Goal: Task Accomplishment & Management: Complete application form

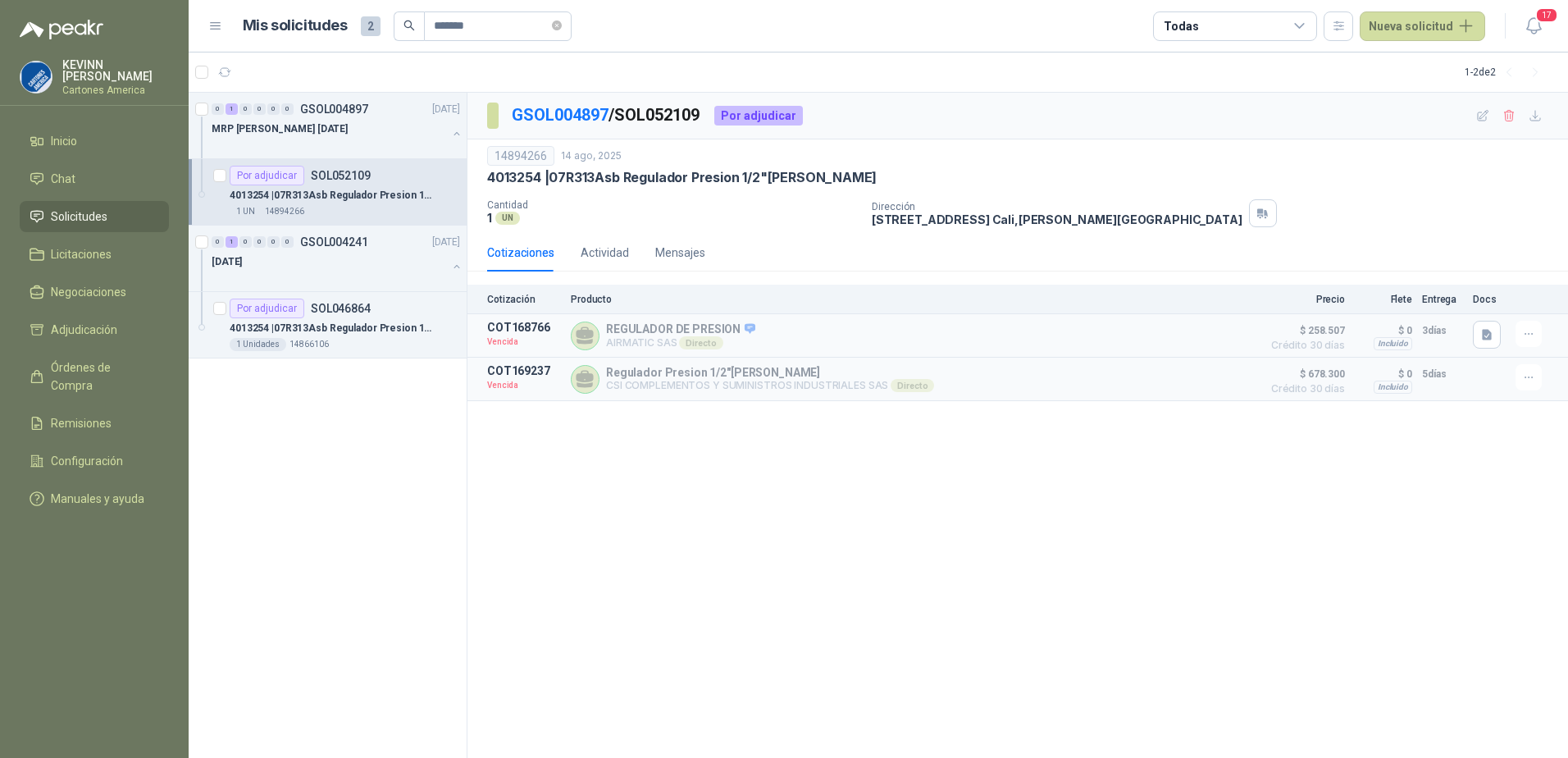
click at [89, 212] on span "Solicitudes" at bounding box center [79, 216] width 56 height 18
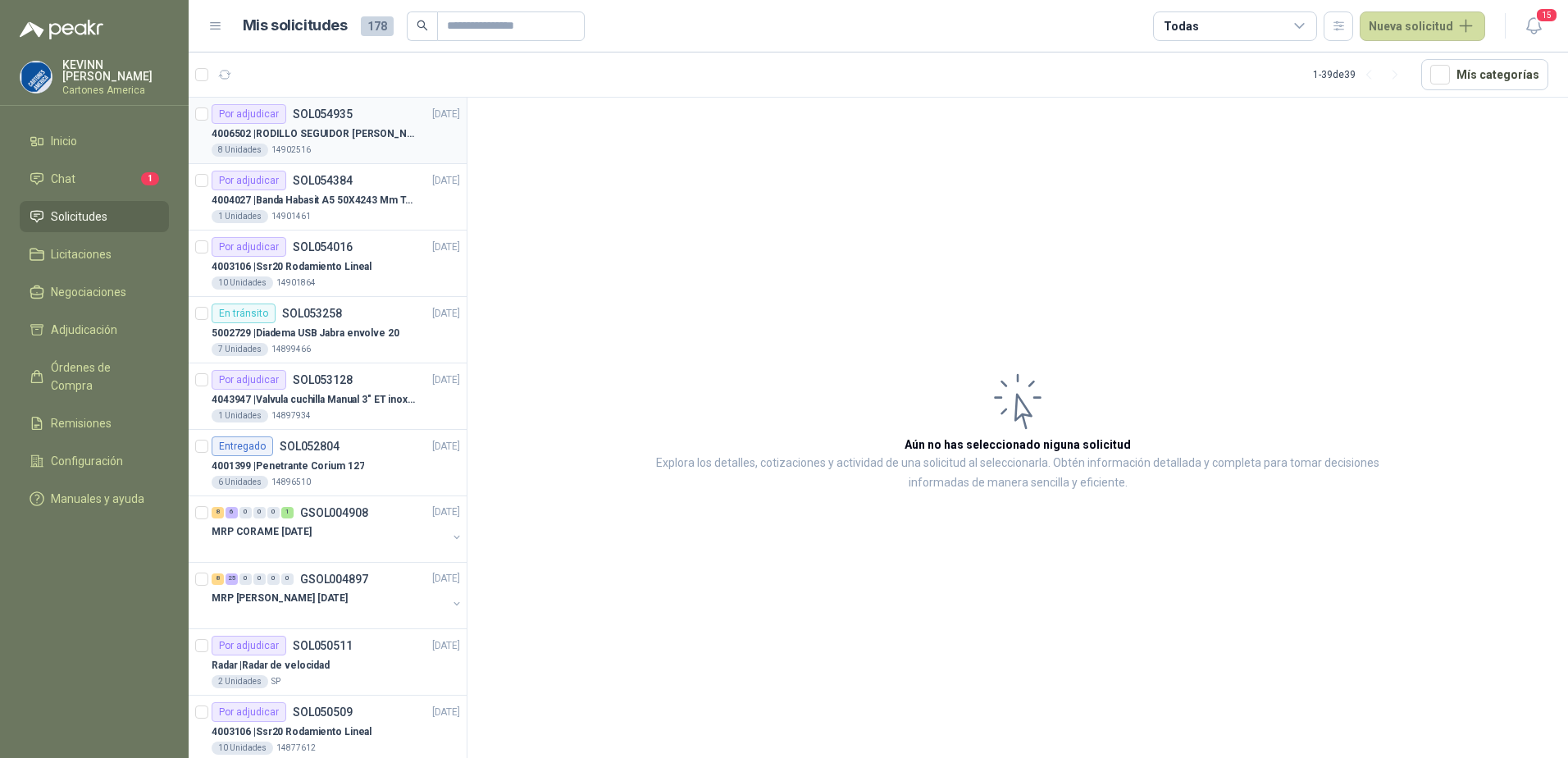
click at [342, 126] on p "4006502 | RODILLO SEGUIDOR DE LEVAS REF. NATV-17-PPA MARCA MCG" at bounding box center [313, 133] width 204 height 16
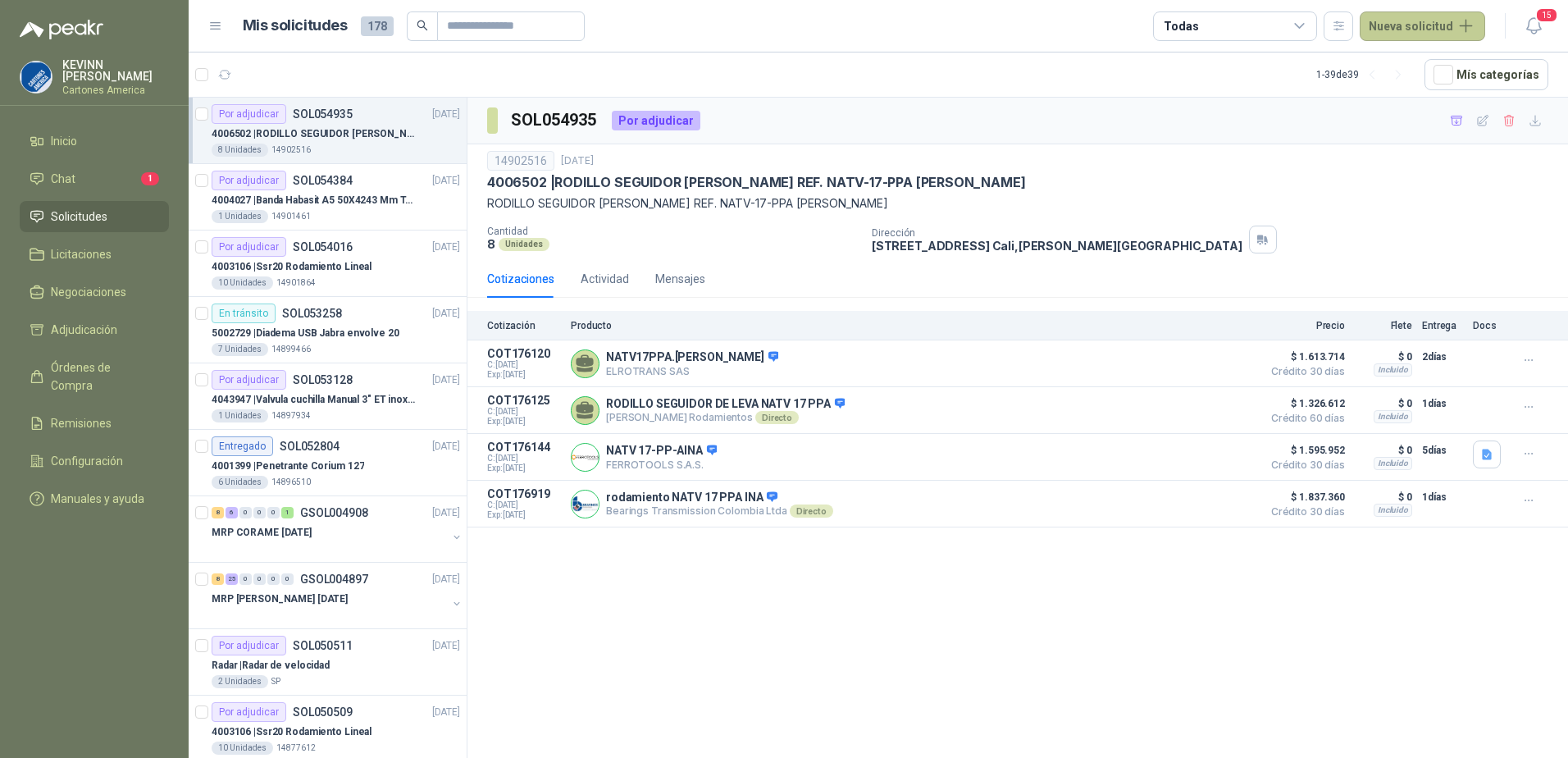
click at [1412, 18] on button "Nueva solicitud" at bounding box center [1422, 26] width 125 height 29
click at [1420, 95] on link "Solicitud grupal" at bounding box center [1442, 94] width 139 height 29
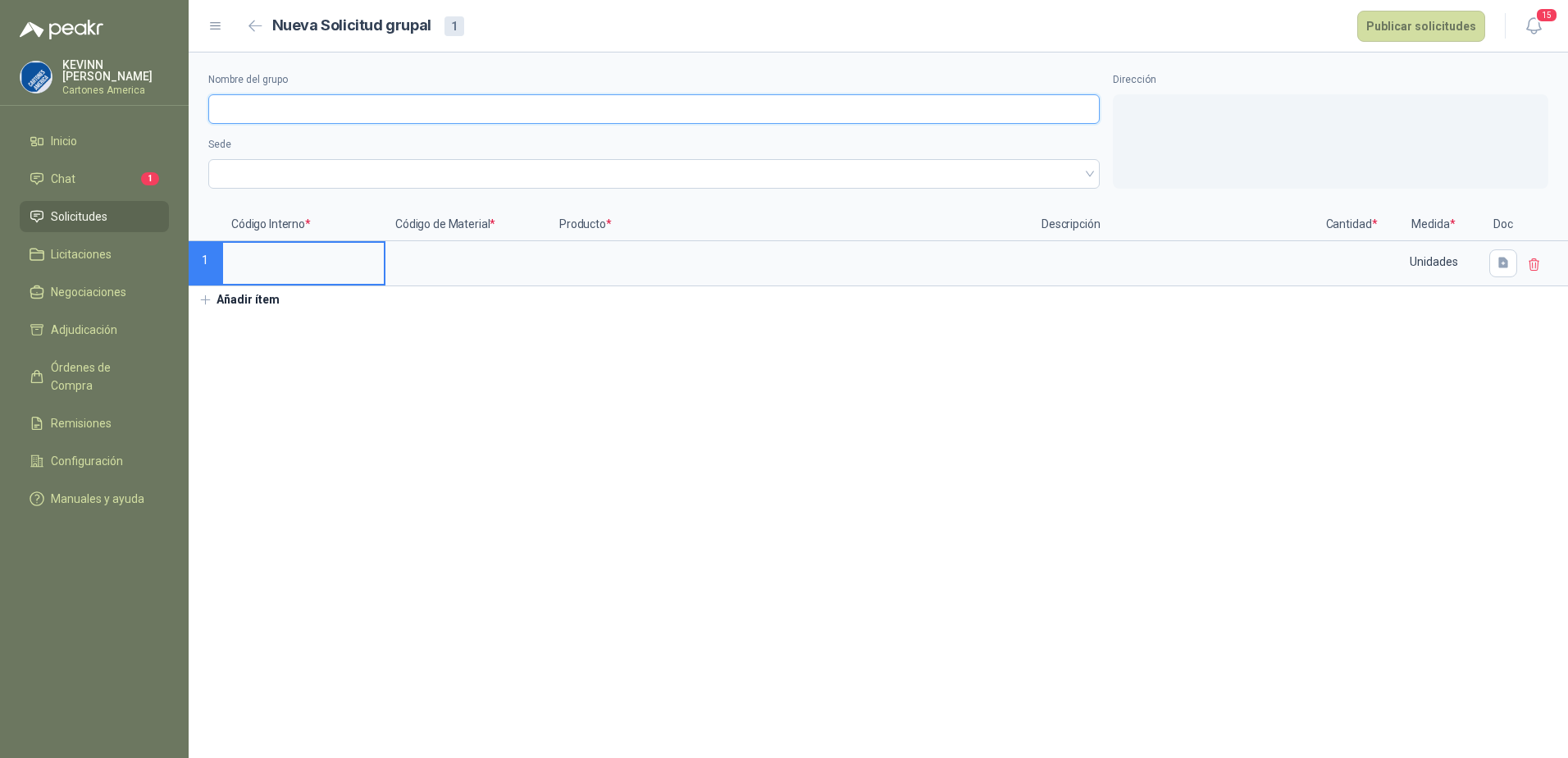
click at [354, 104] on input "Nombre del grupo" at bounding box center [654, 108] width 891 height 29
click at [264, 97] on input "Nombre del grupo" at bounding box center [654, 108] width 891 height 29
paste input "********"
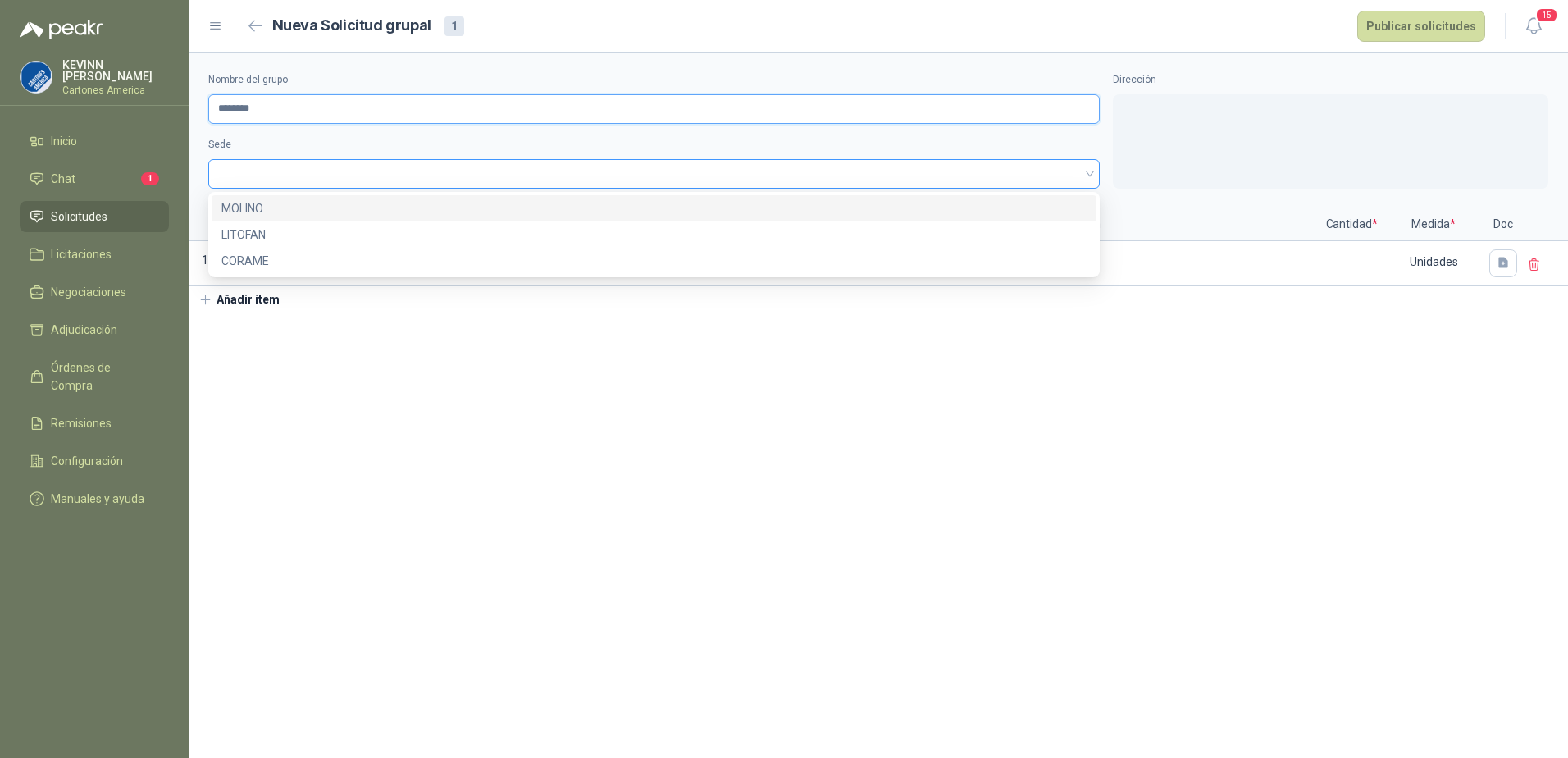
click at [274, 167] on span at bounding box center [654, 173] width 872 height 24
type input "********"
click at [342, 199] on div "MOLINO" at bounding box center [654, 207] width 865 height 18
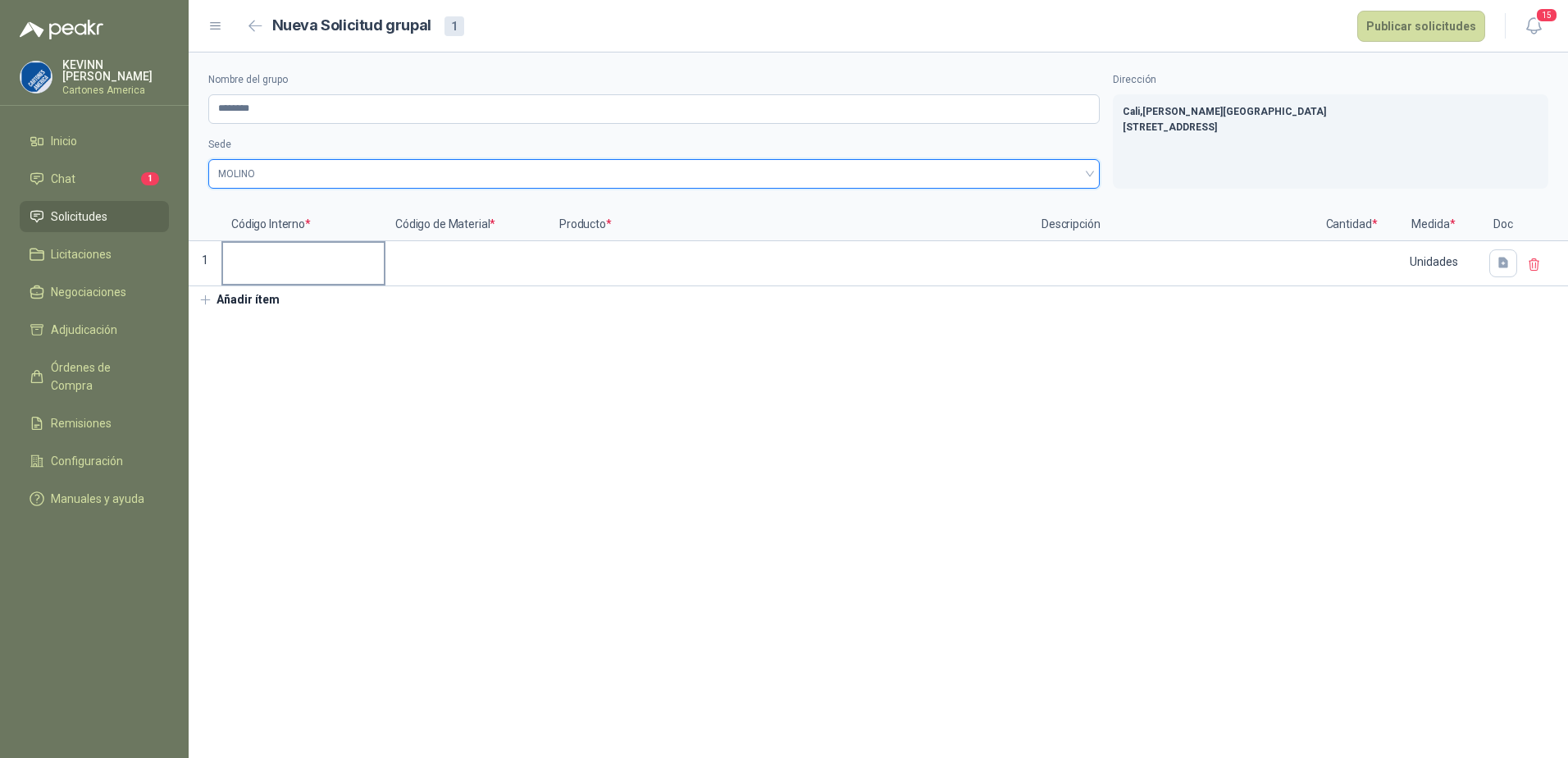
click at [273, 276] on label at bounding box center [304, 263] width 161 height 41
click at [273, 274] on input at bounding box center [304, 259] width 161 height 32
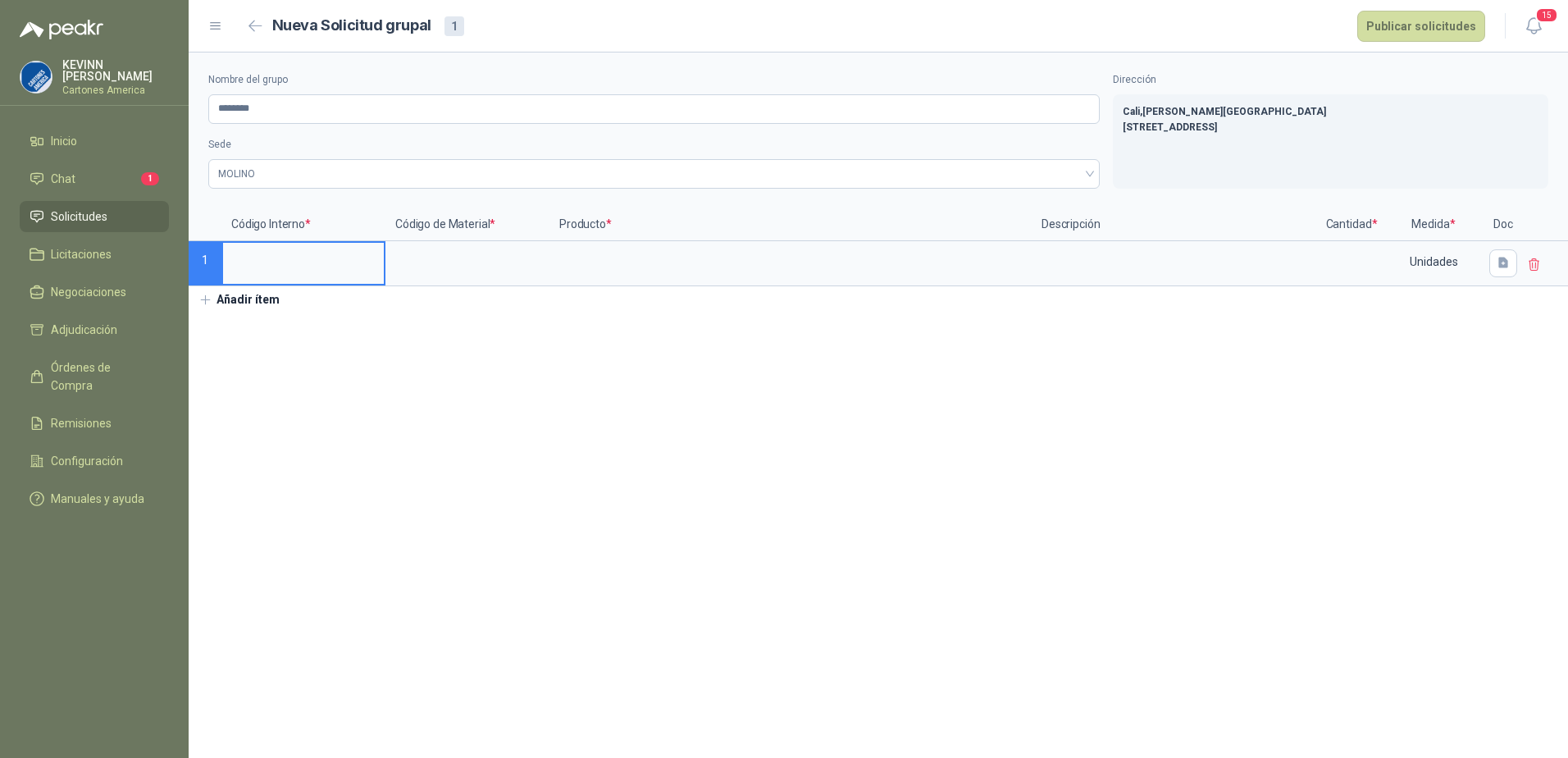
click at [275, 268] on input at bounding box center [304, 259] width 161 height 32
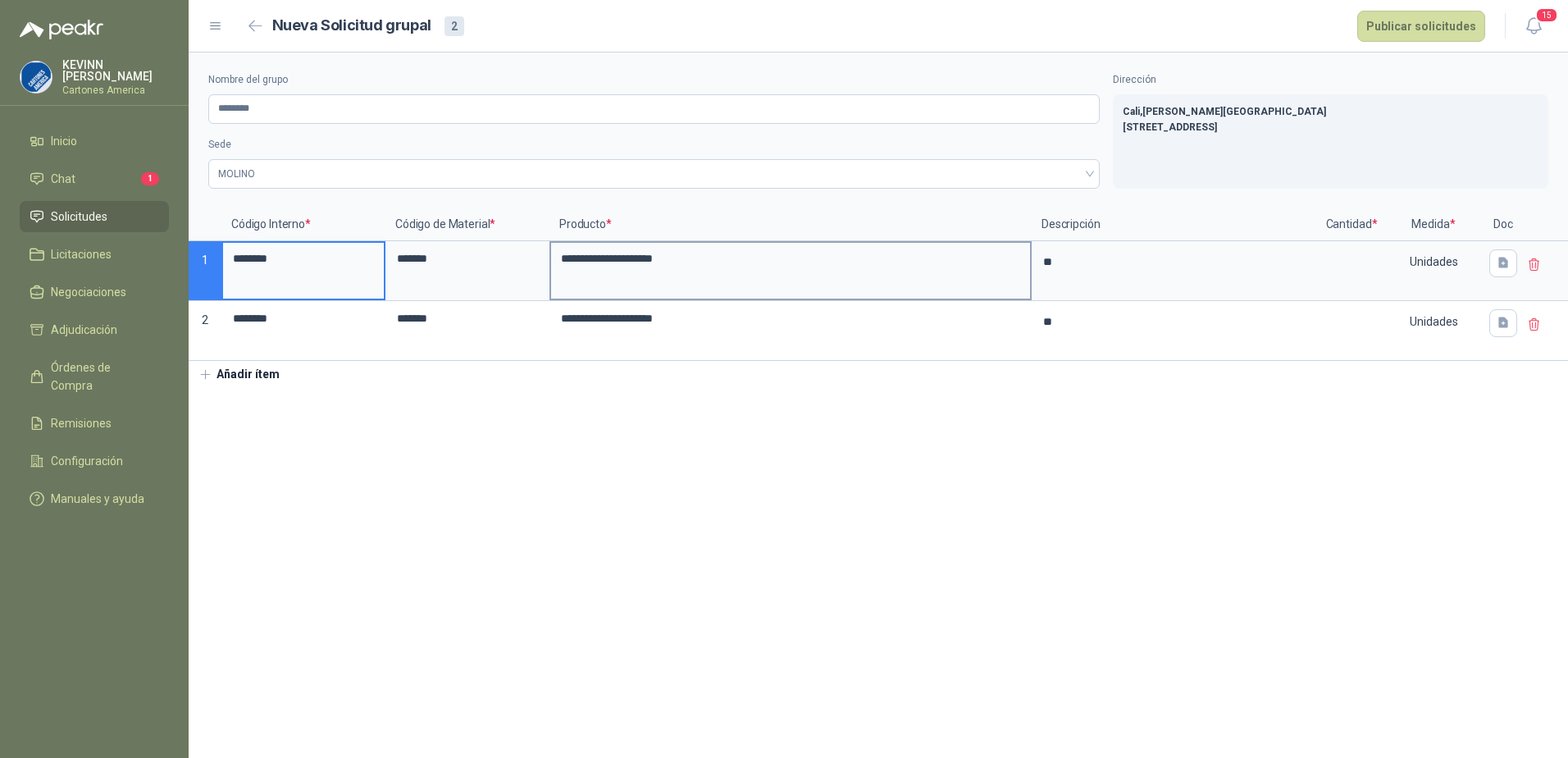
type textarea "*"
click at [841, 266] on input "**********" at bounding box center [791, 259] width 479 height 32
type textarea "*"
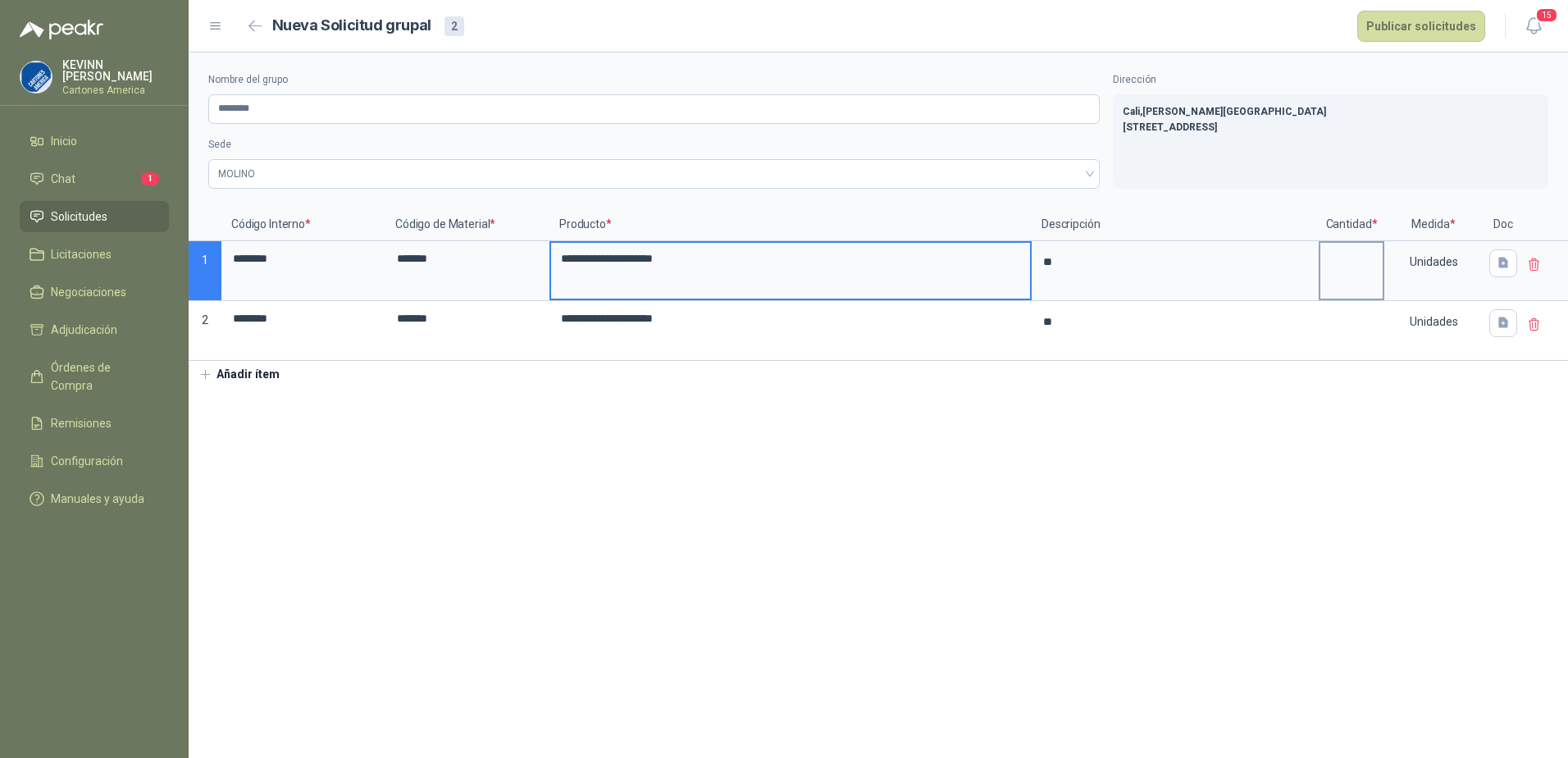
click at [1350, 264] on input at bounding box center [1351, 259] width 62 height 32
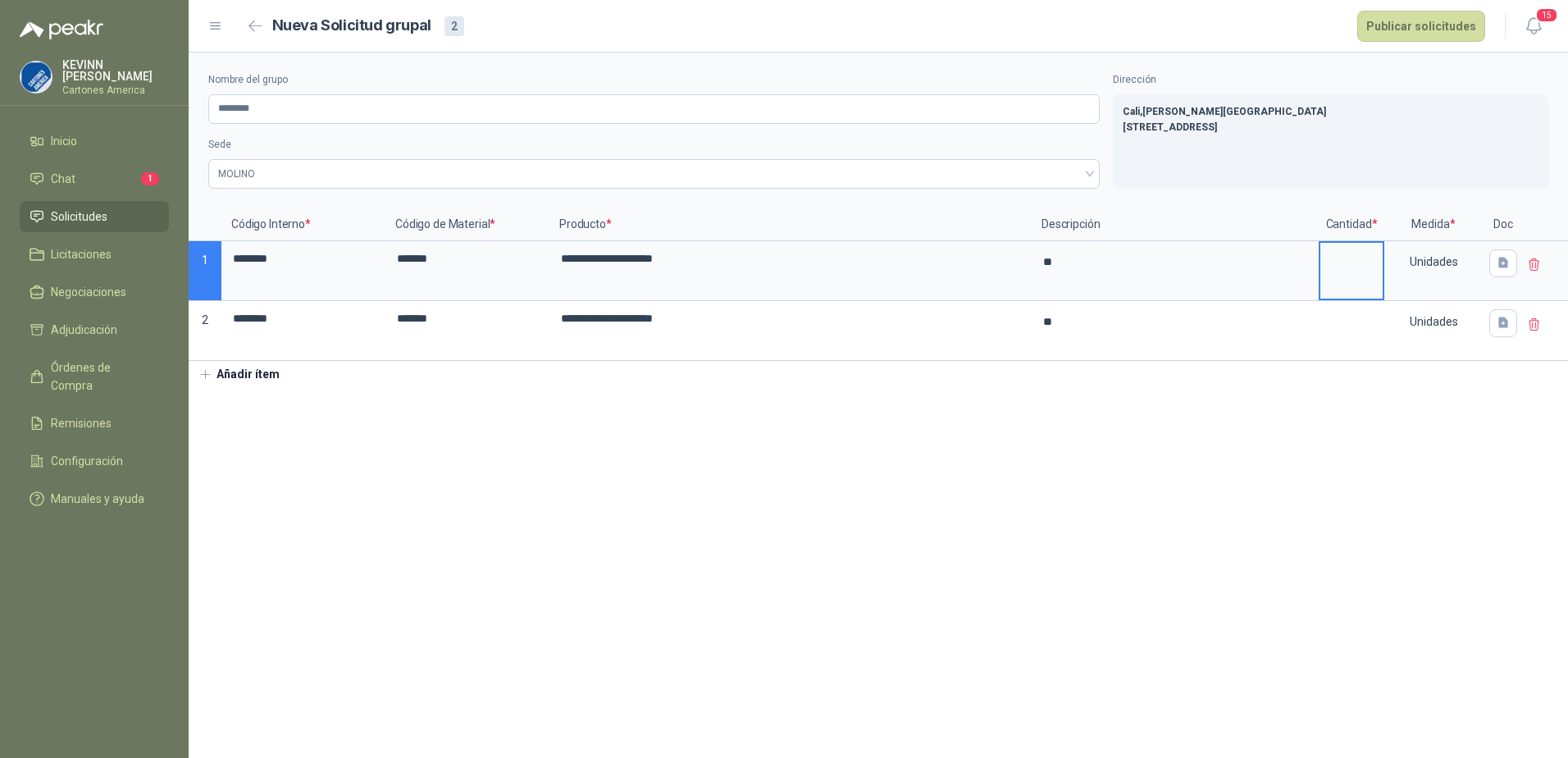
type input "*"
type textarea "*"
click at [1368, 342] on label at bounding box center [1351, 331] width 62 height 55
click at [1030, 335] on input "**********" at bounding box center [791, 319] width 479 height 32
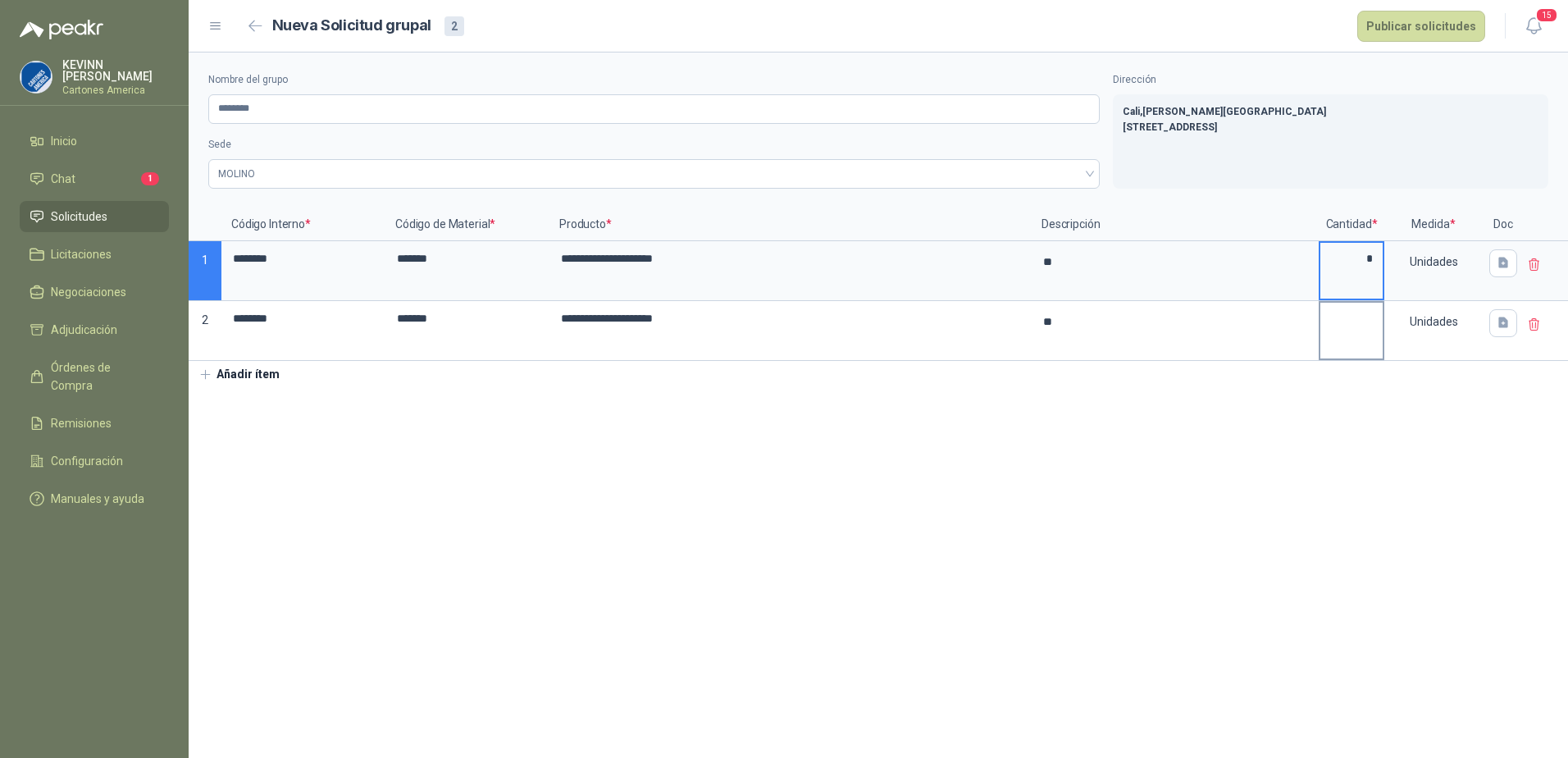
type textarea "*"
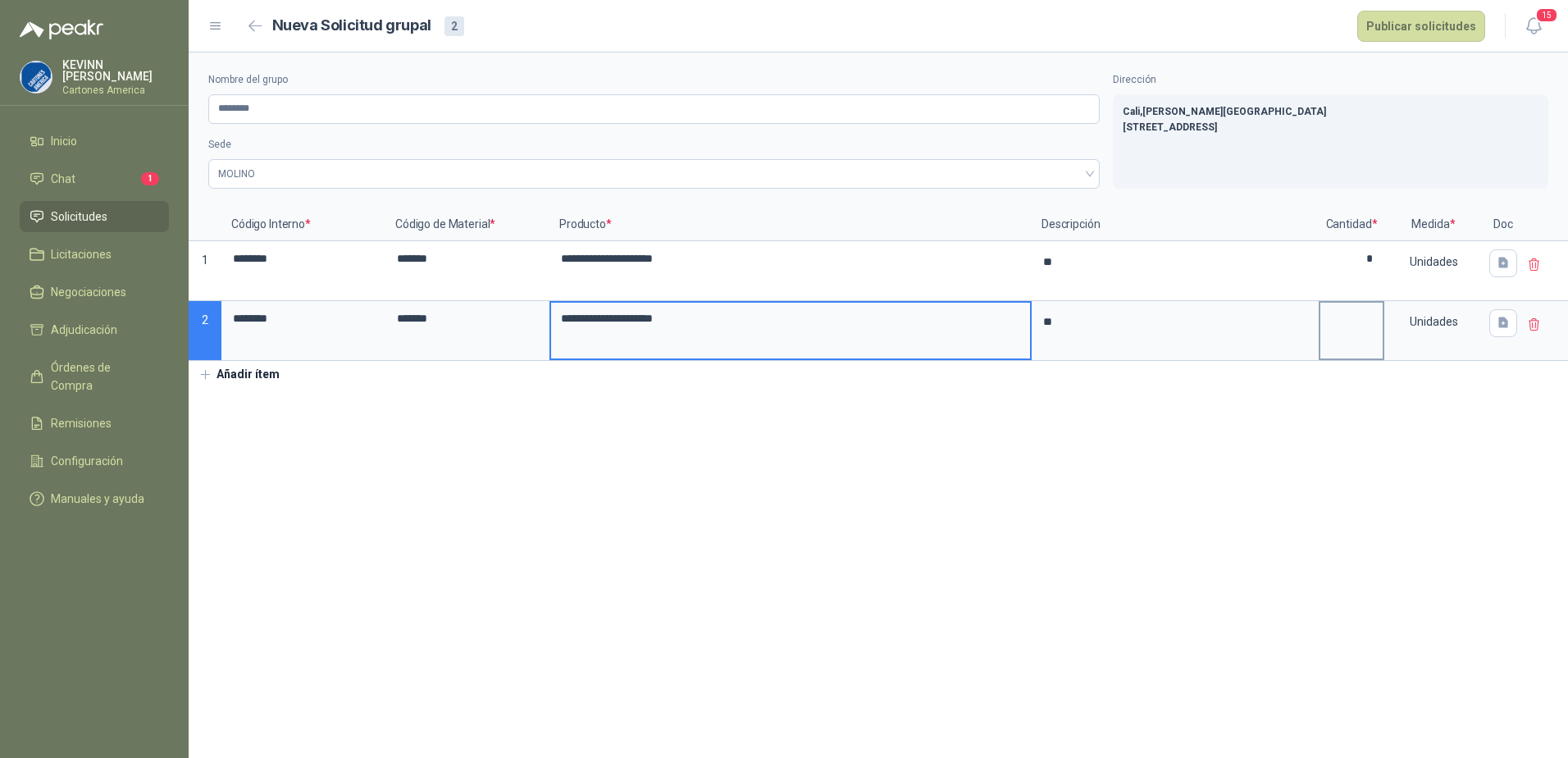
type textarea "*"
click at [1355, 335] on input at bounding box center [1351, 319] width 62 height 32
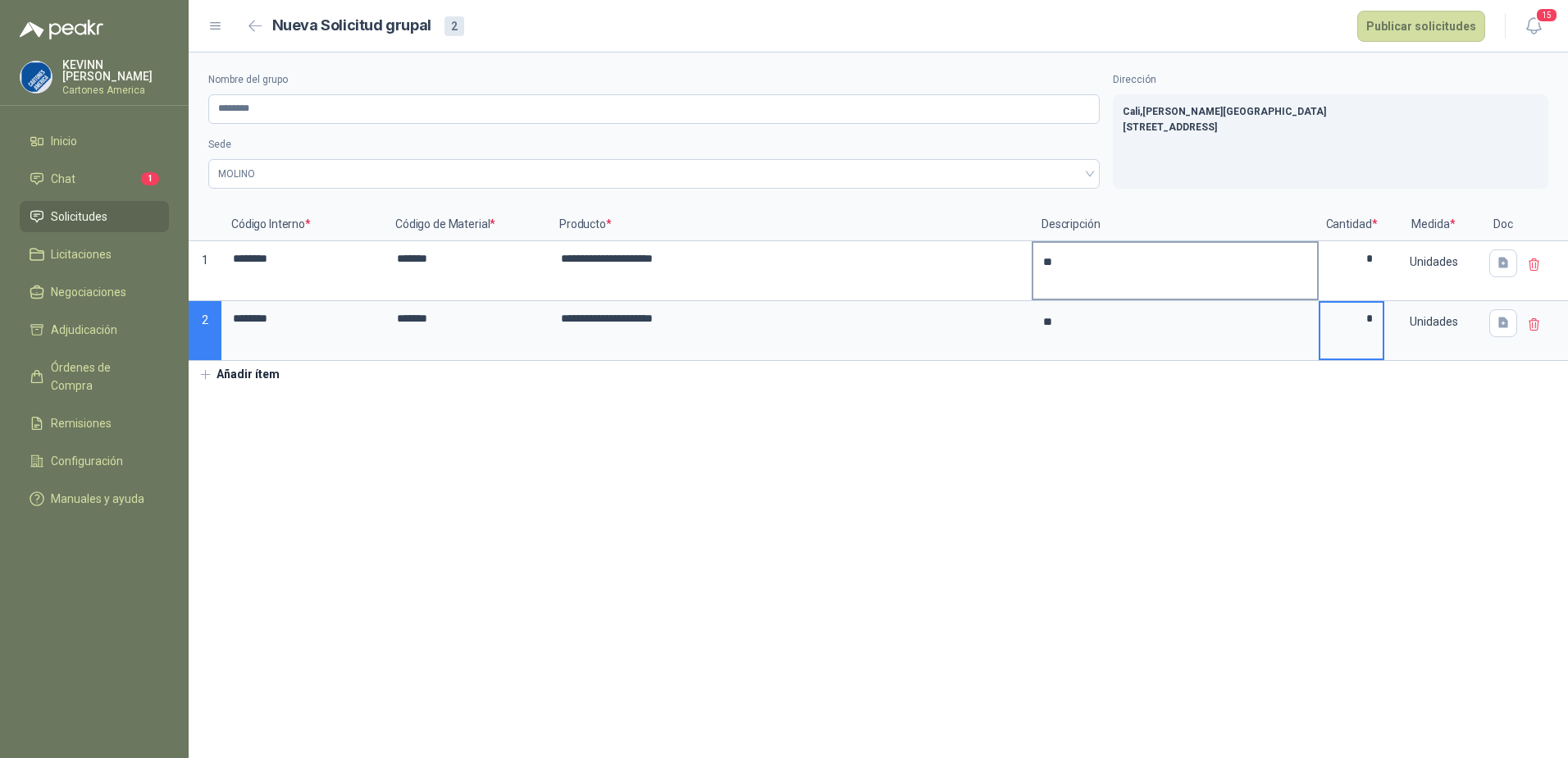
type input "*"
type textarea "*"
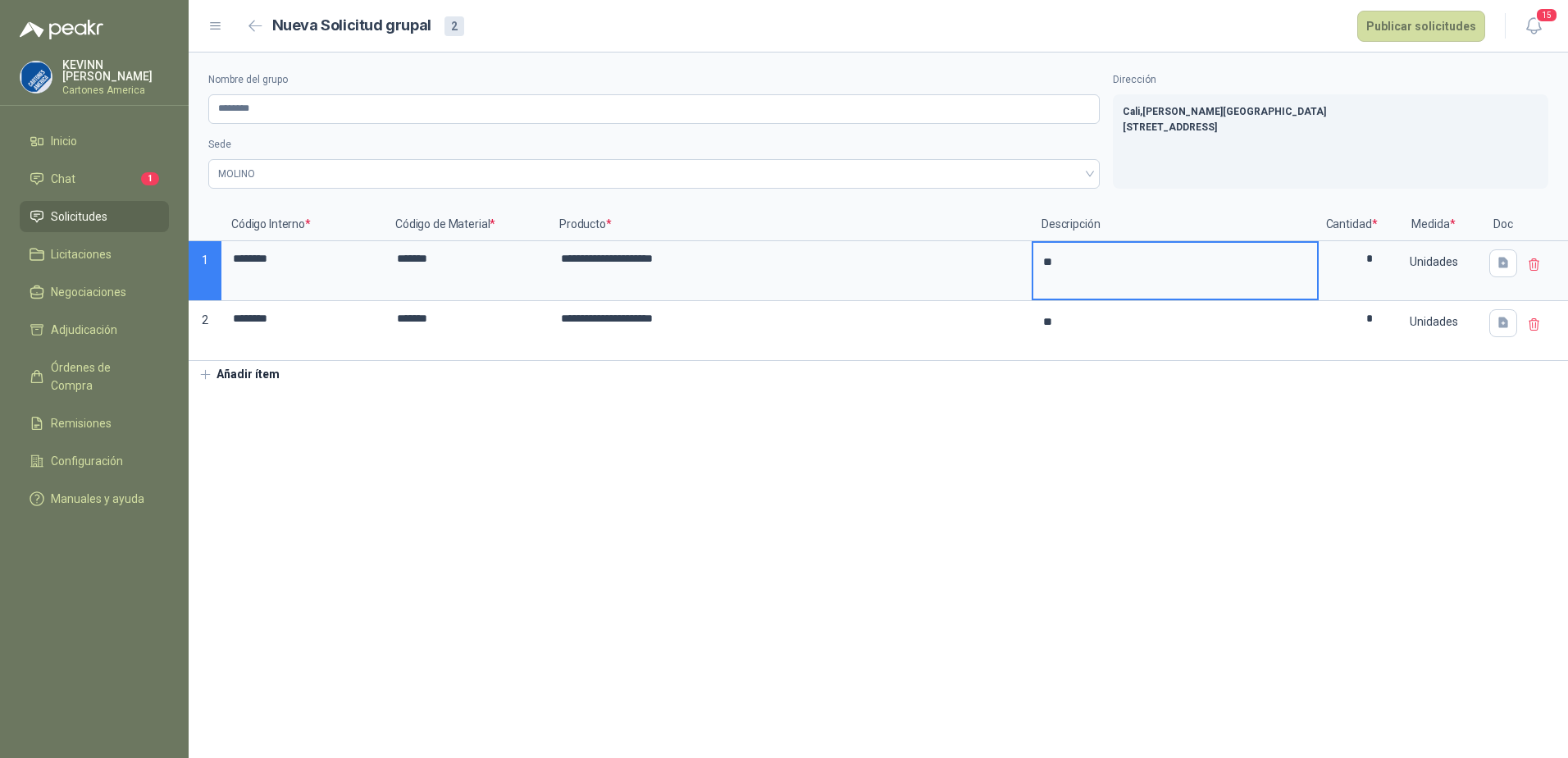
click at [1071, 256] on textarea "*" at bounding box center [1175, 270] width 284 height 55
type textarea "*"
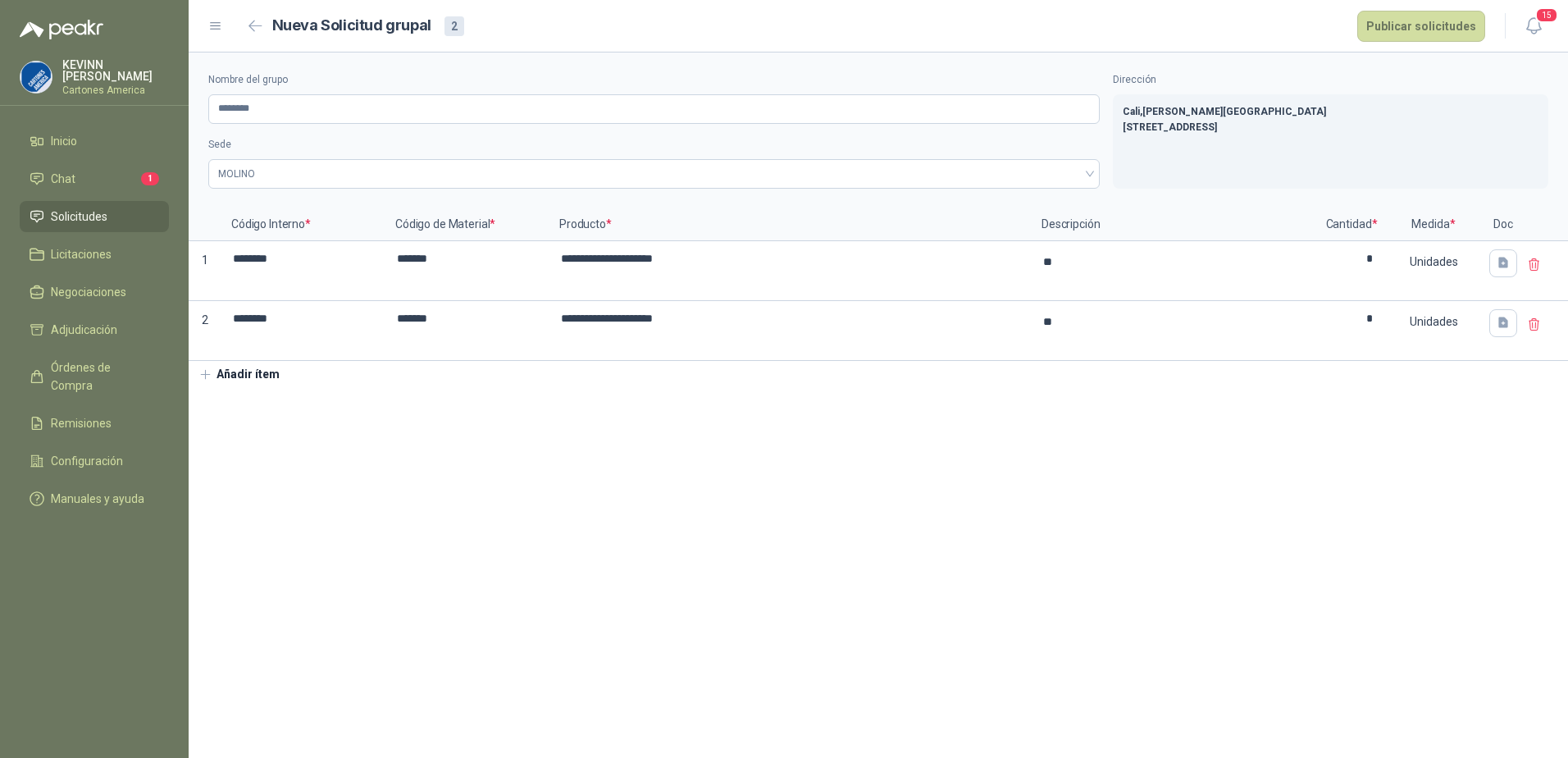
type textarea "*"
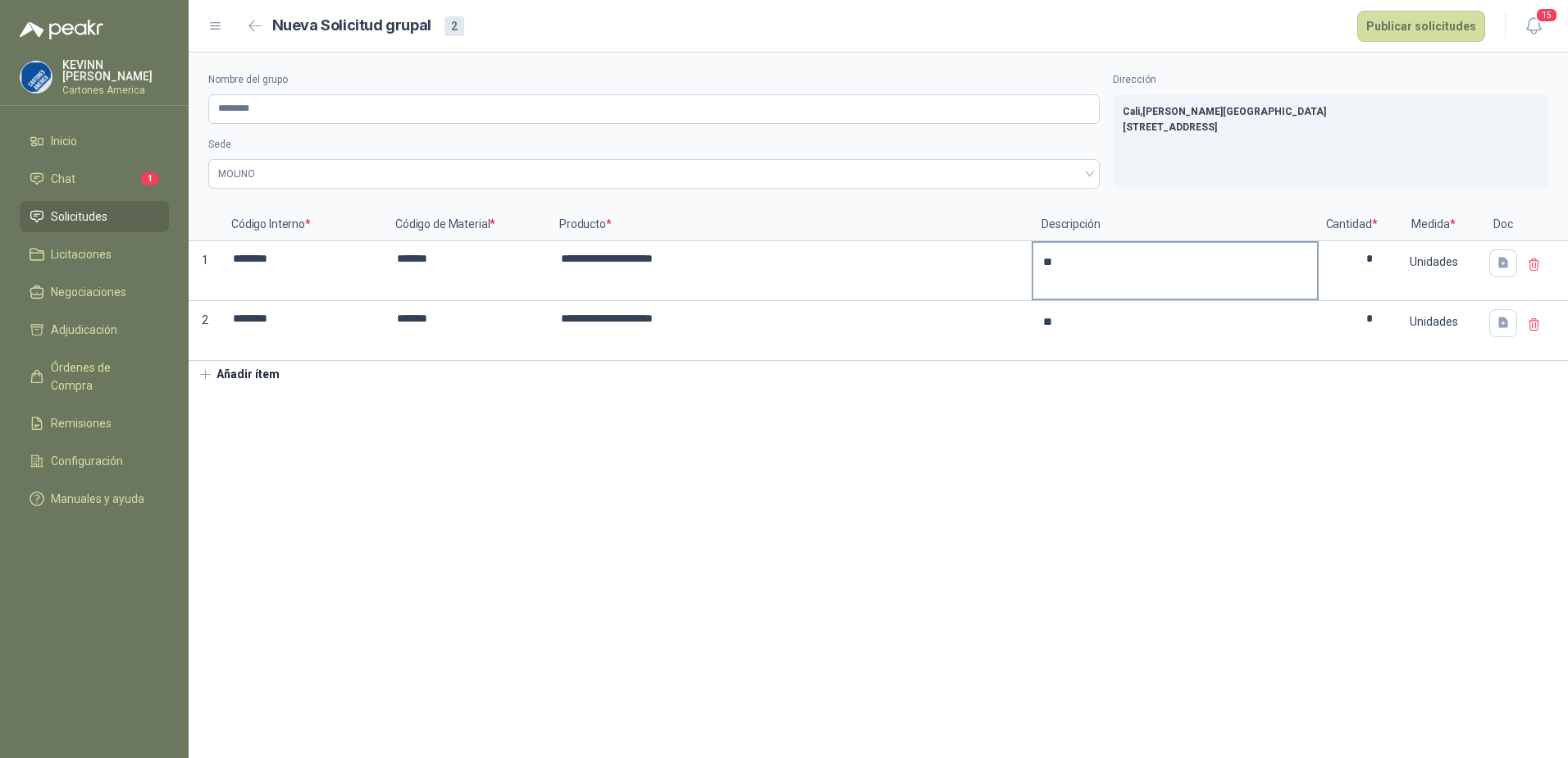
type textarea "*"
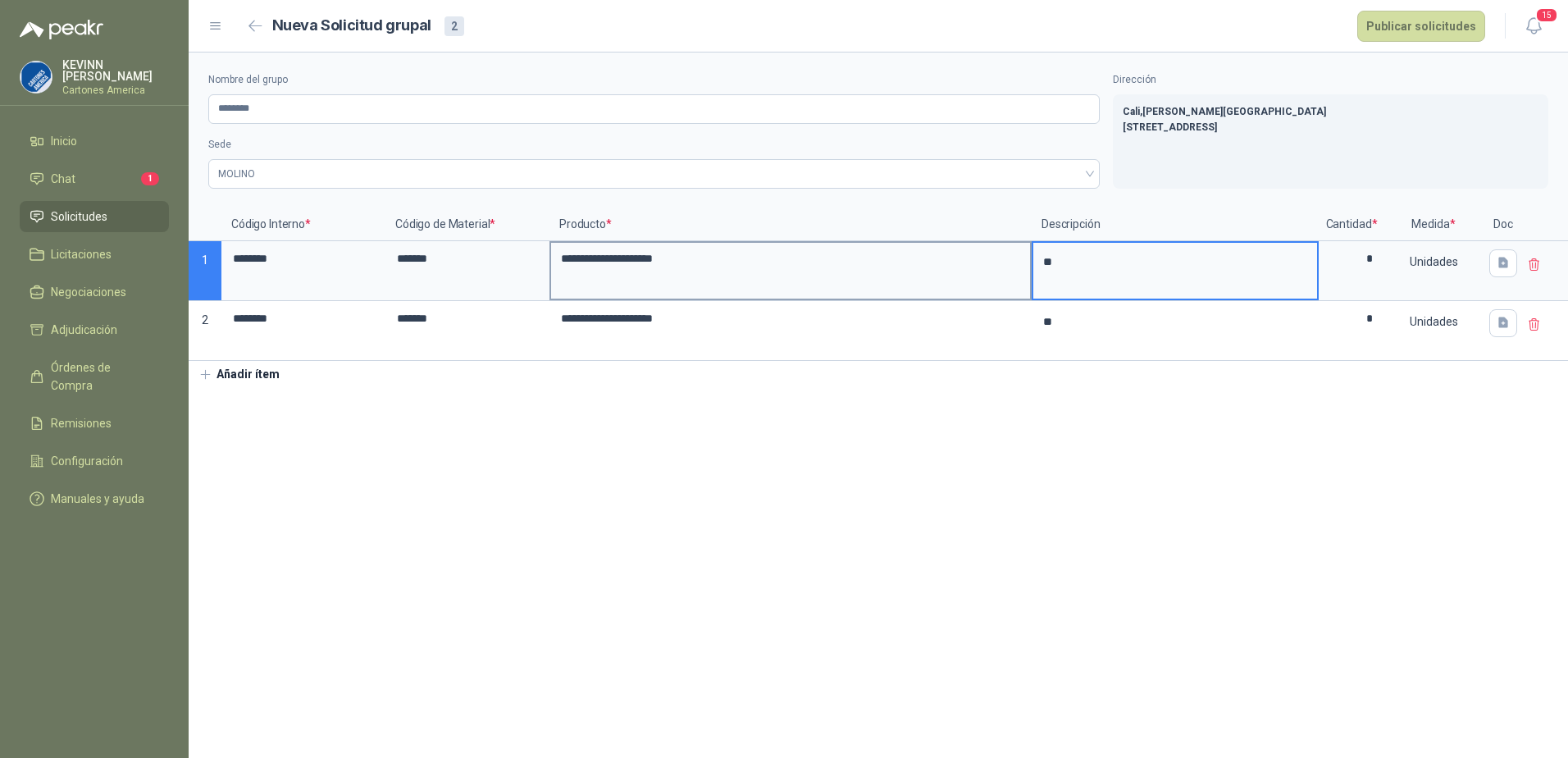
drag, startPoint x: 1062, startPoint y: 265, endPoint x: 940, endPoint y: 264, distance: 122.0
click at [959, 260] on div "**********" at bounding box center [878, 285] width 1379 height 153
type textarea "*"
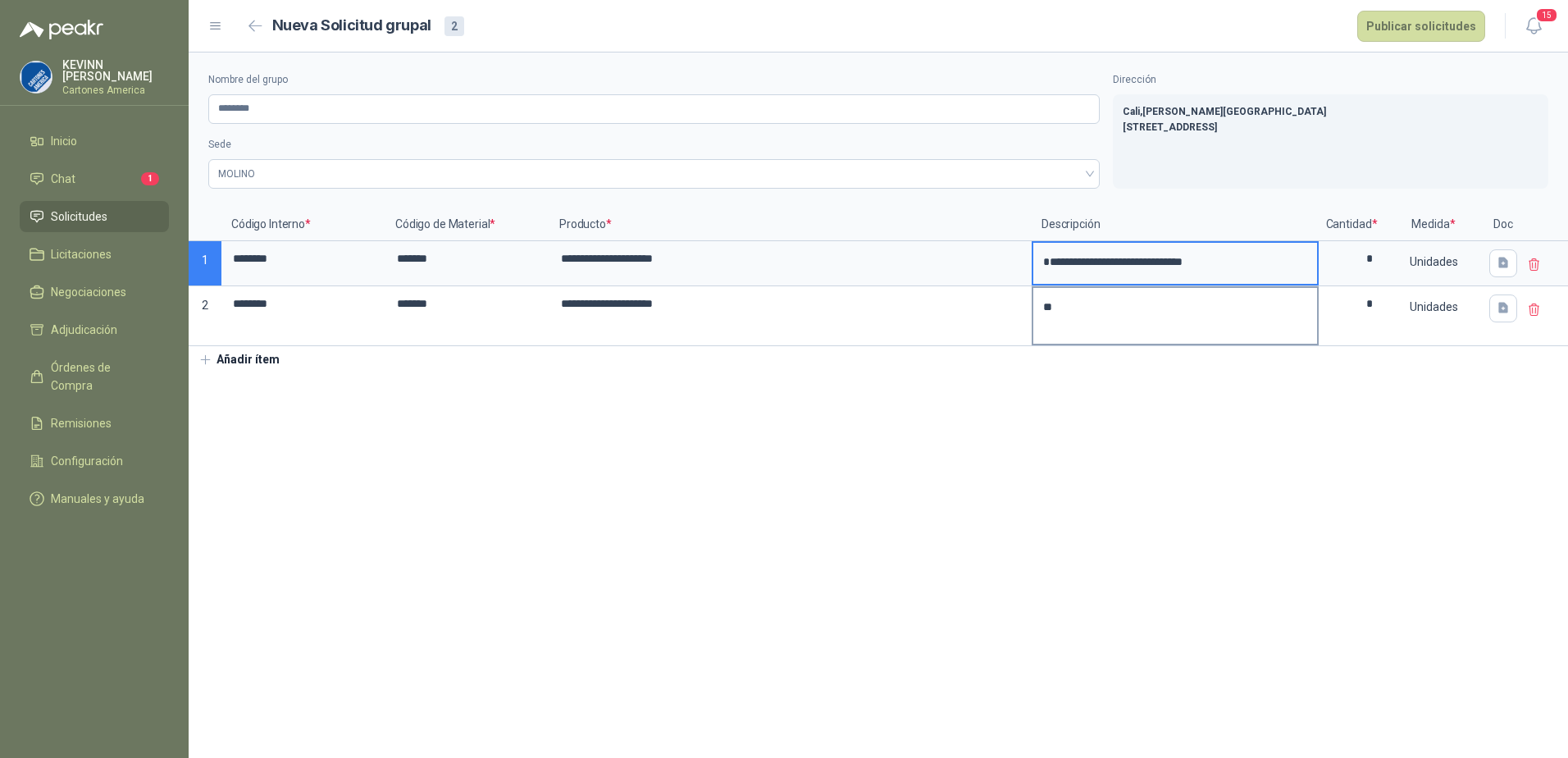
click at [1106, 311] on textarea "*" at bounding box center [1175, 316] width 284 height 55
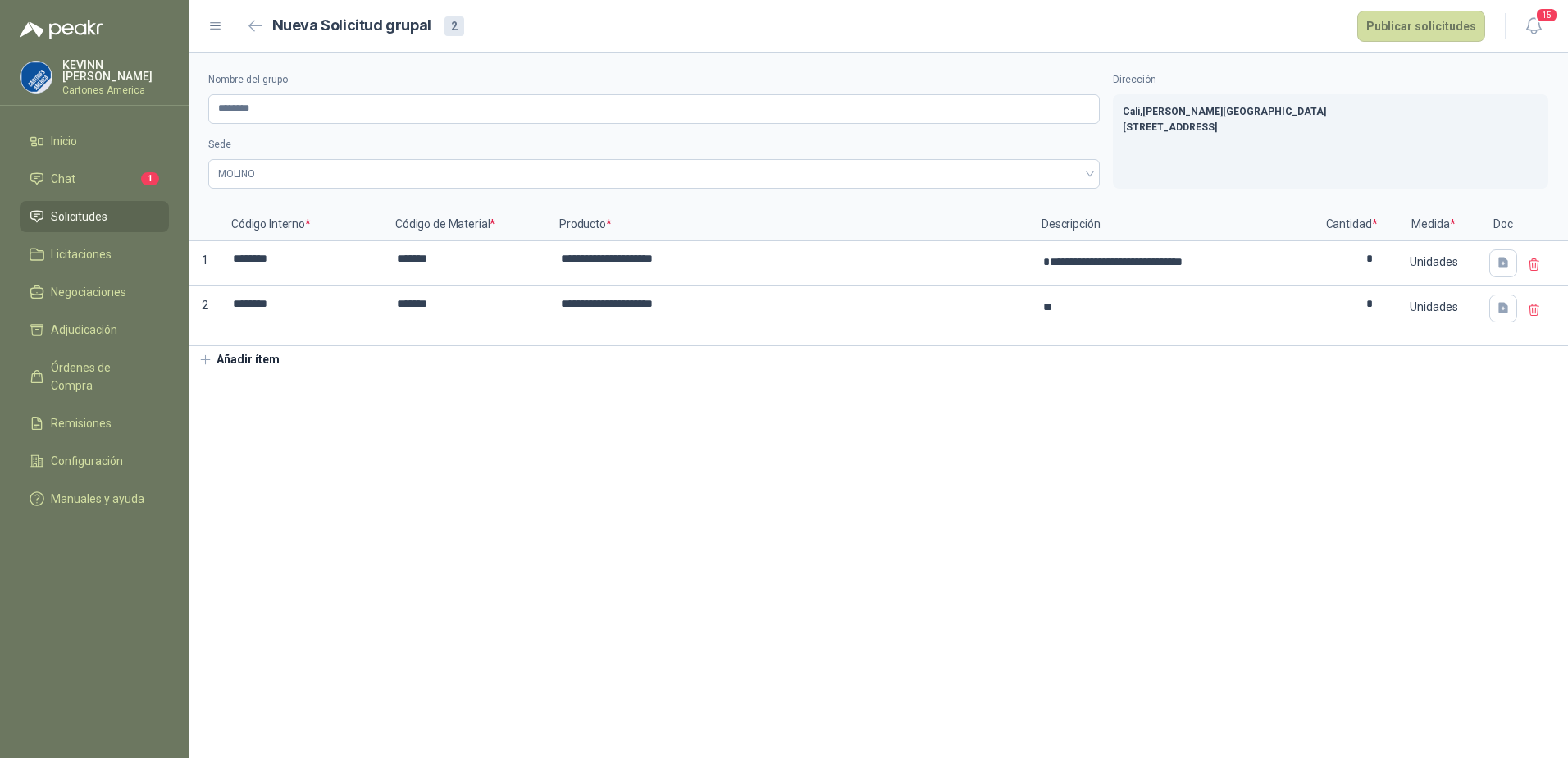
type textarea "*"
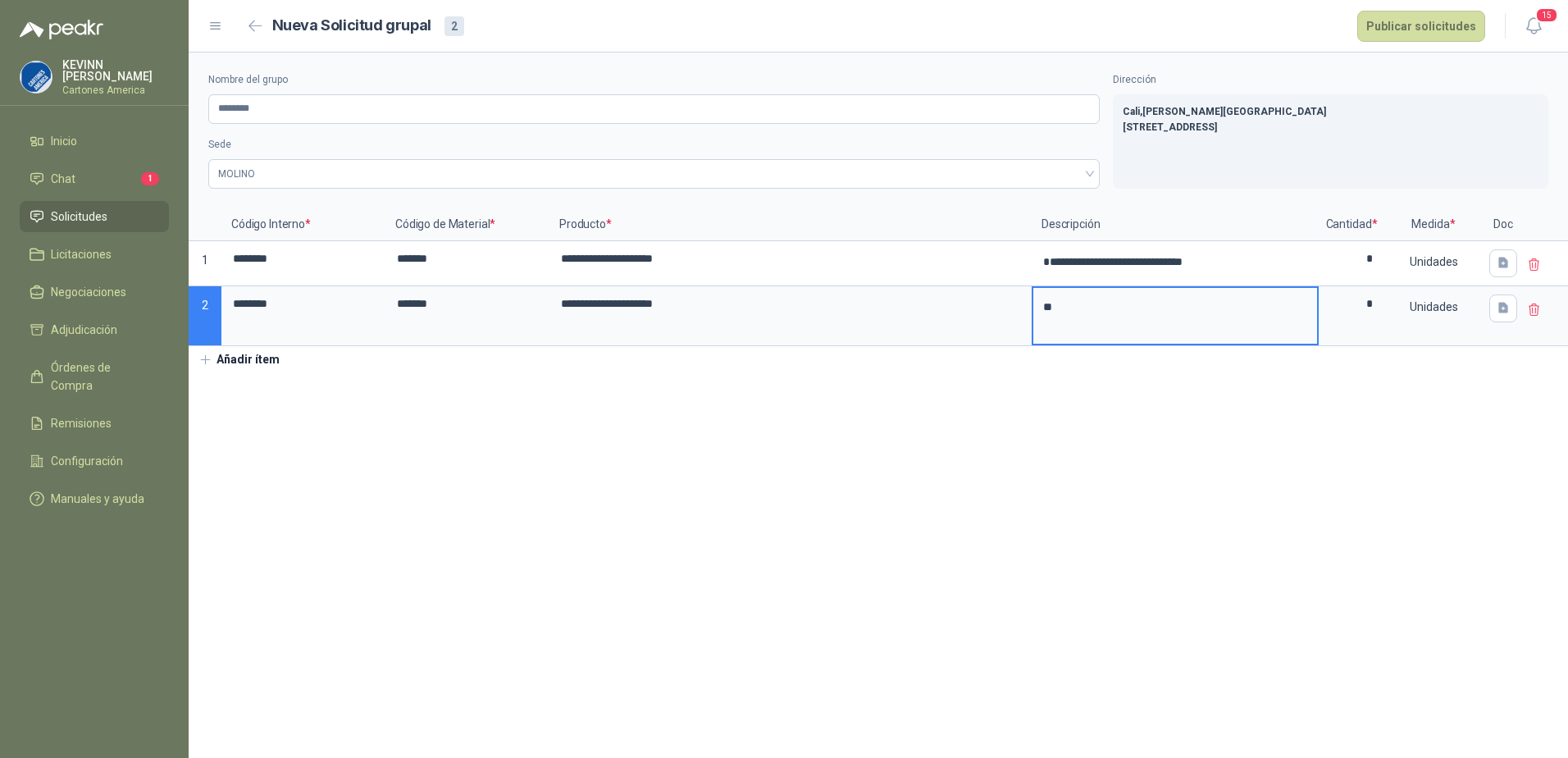
click at [1151, 317] on textarea "*" at bounding box center [1175, 316] width 284 height 55
click at [1208, 461] on section "**********" at bounding box center [878, 405] width 1379 height 705
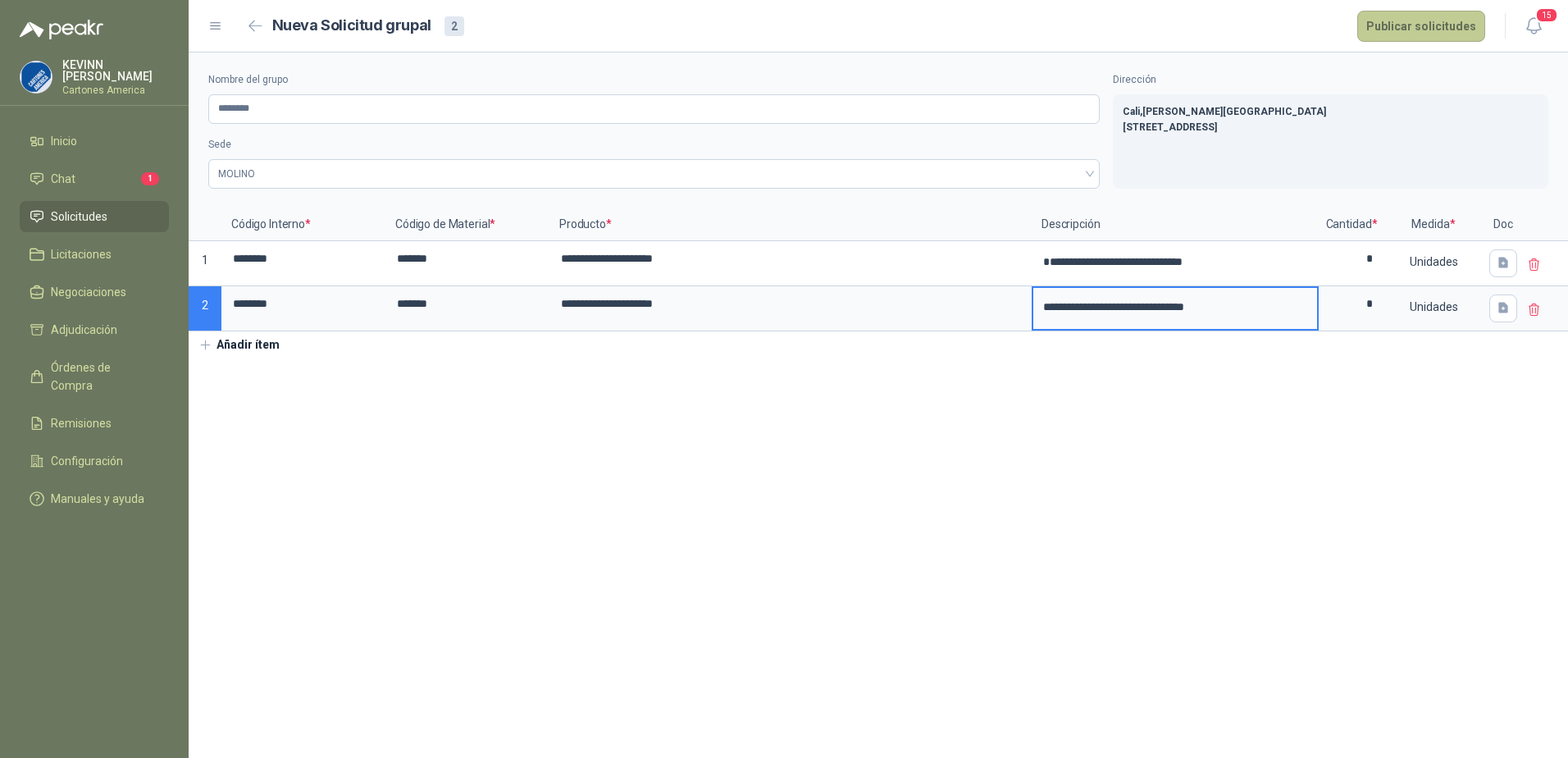
click at [1447, 28] on button "Publicar solicitudes" at bounding box center [1421, 26] width 128 height 31
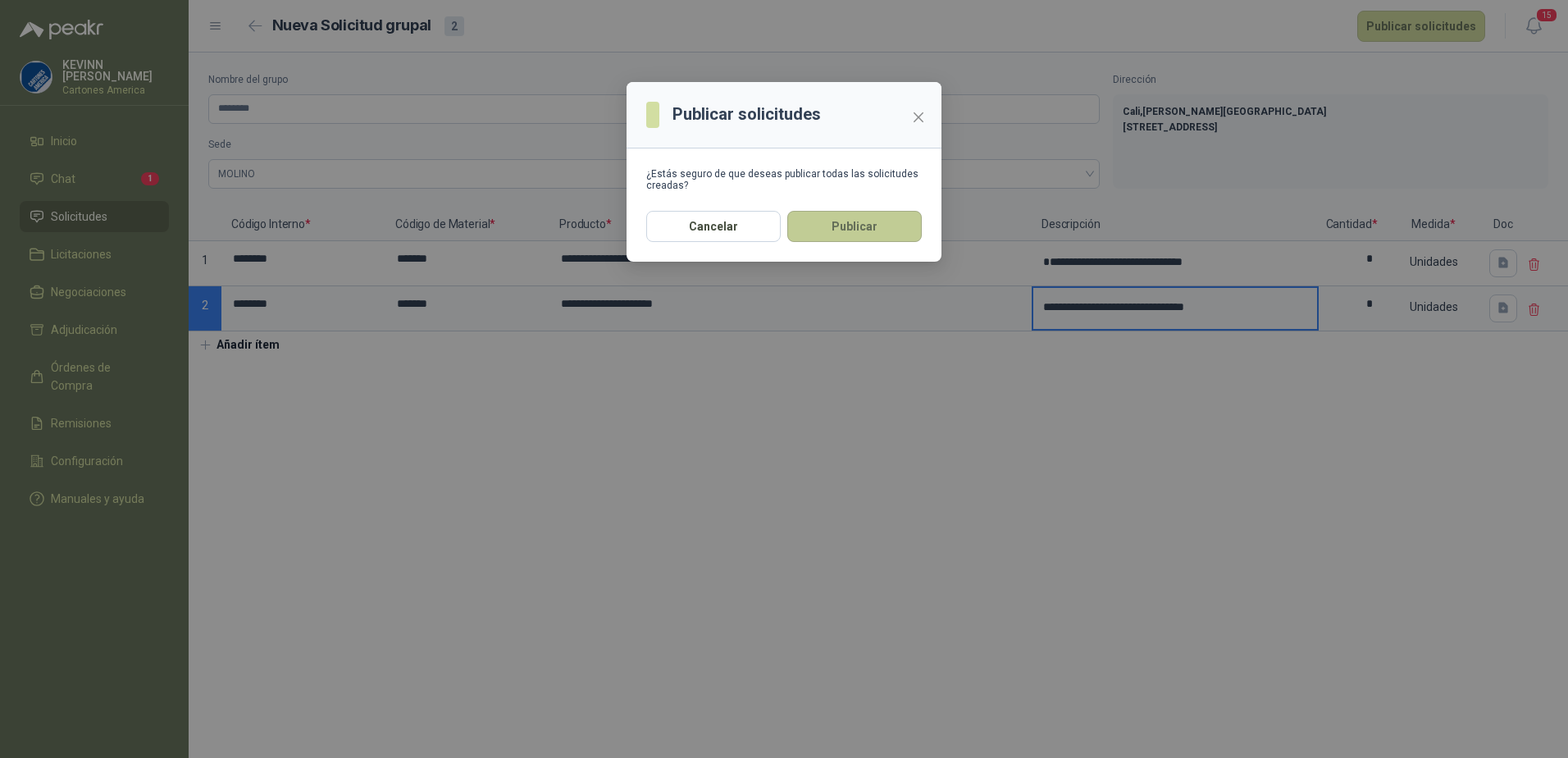
click at [843, 217] on button "Publicar" at bounding box center [855, 226] width 134 height 31
